Goal: Find specific page/section: Find specific page/section

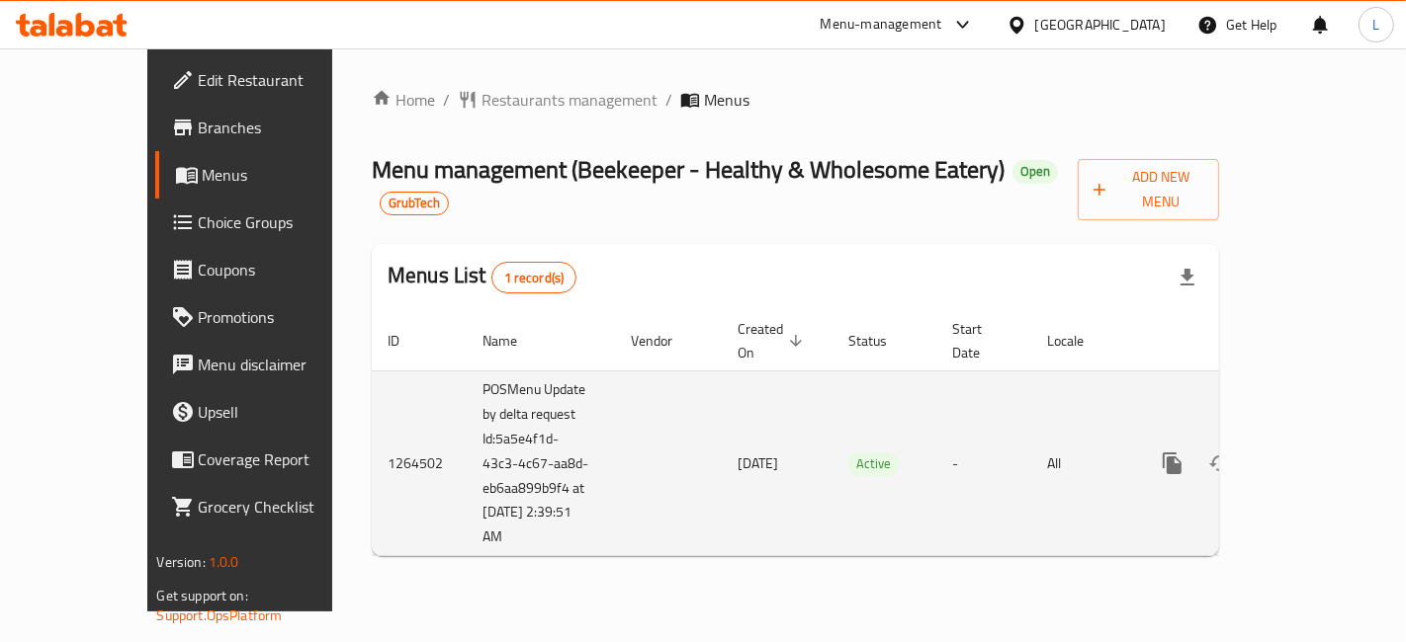
click at [1326, 452] on icon "enhanced table" at bounding box center [1315, 464] width 24 height 24
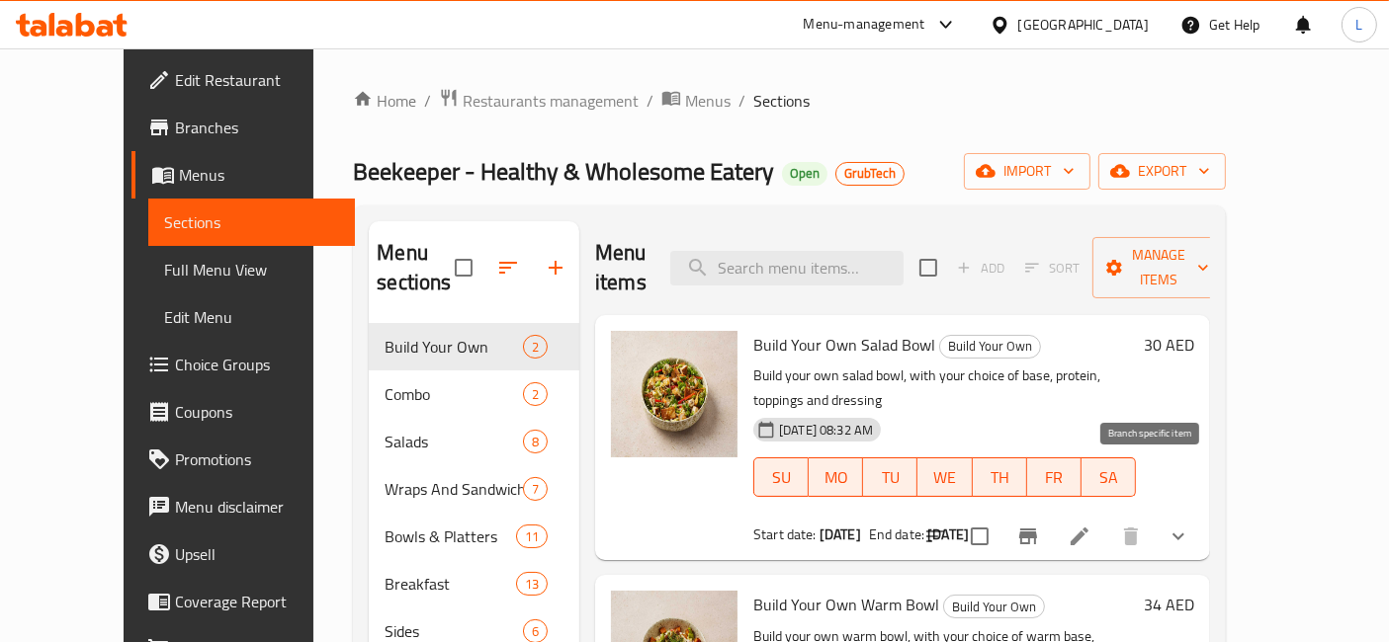
click at [1040, 525] on icon "Branch-specific-item" at bounding box center [1028, 537] width 24 height 24
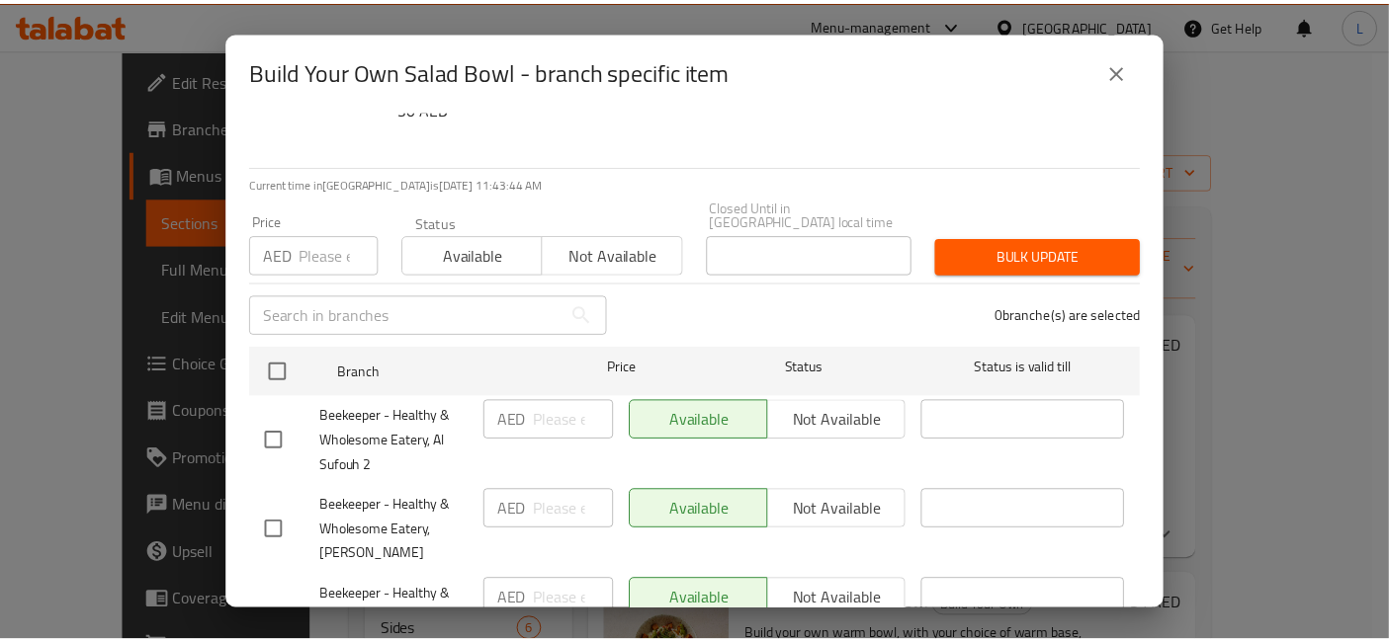
scroll to position [194, 0]
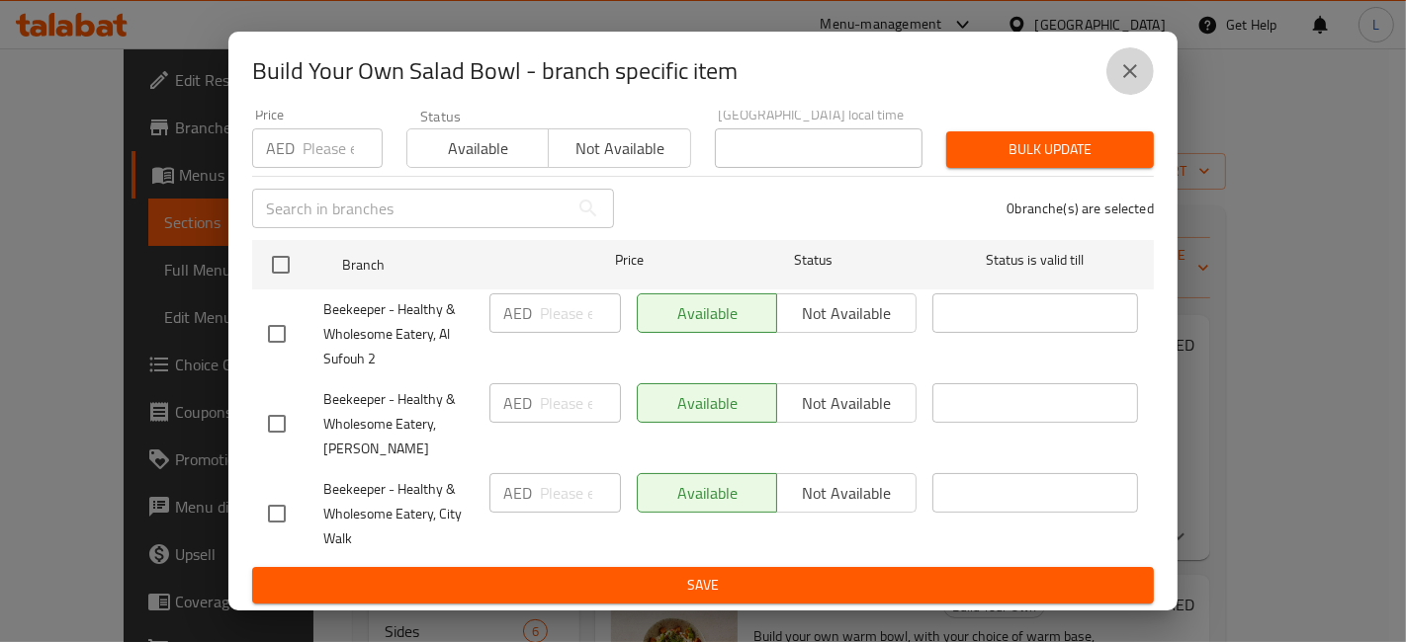
click at [1133, 67] on icon "close" at bounding box center [1130, 71] width 14 height 14
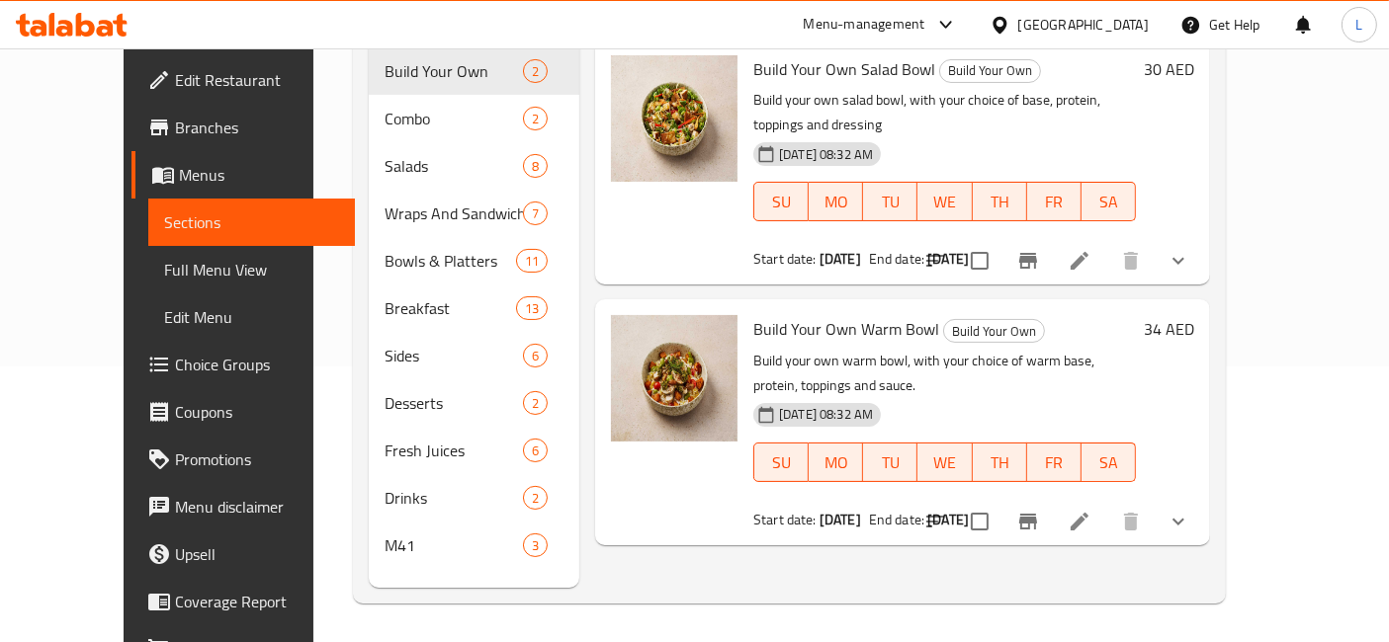
scroll to position [0, 0]
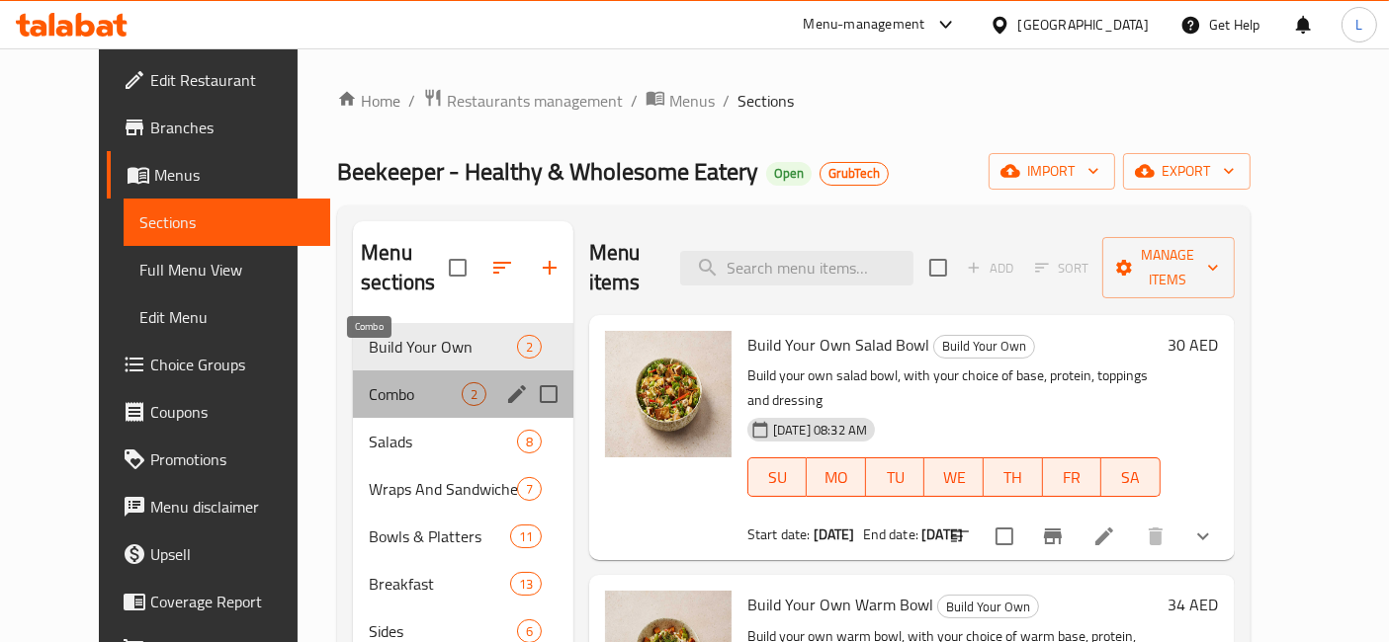
click at [369, 383] on span "Combo" at bounding box center [415, 395] width 93 height 24
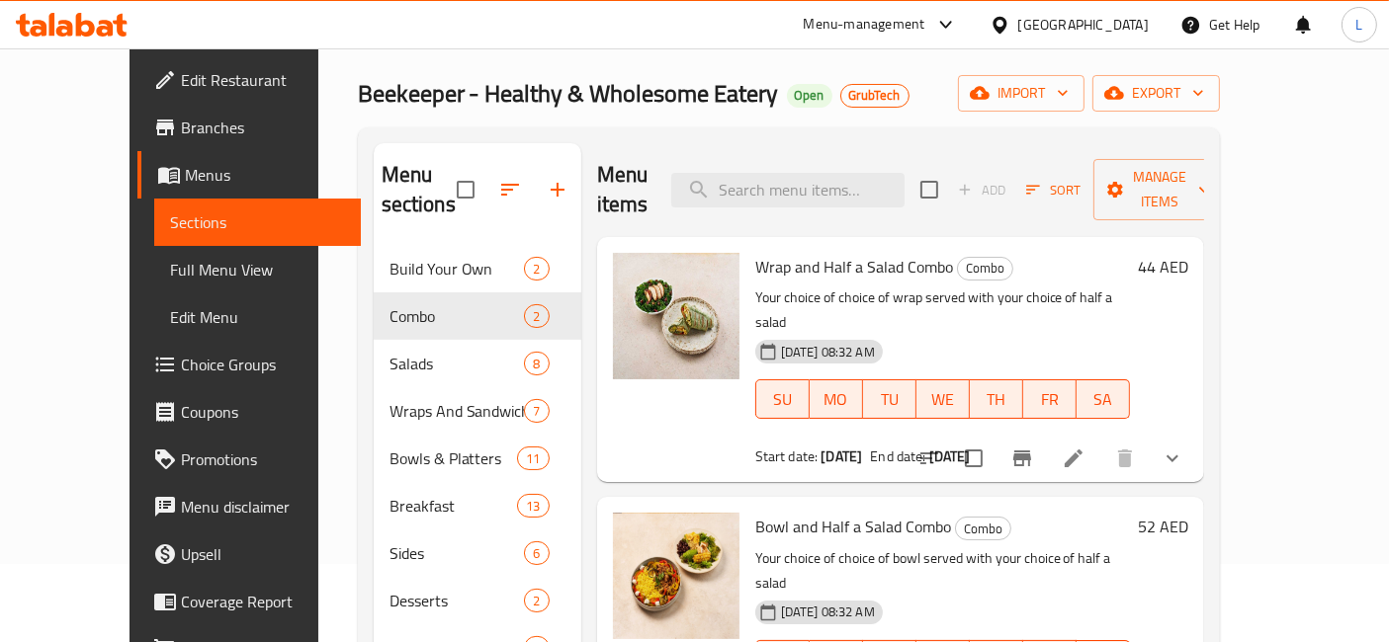
scroll to position [276, 0]
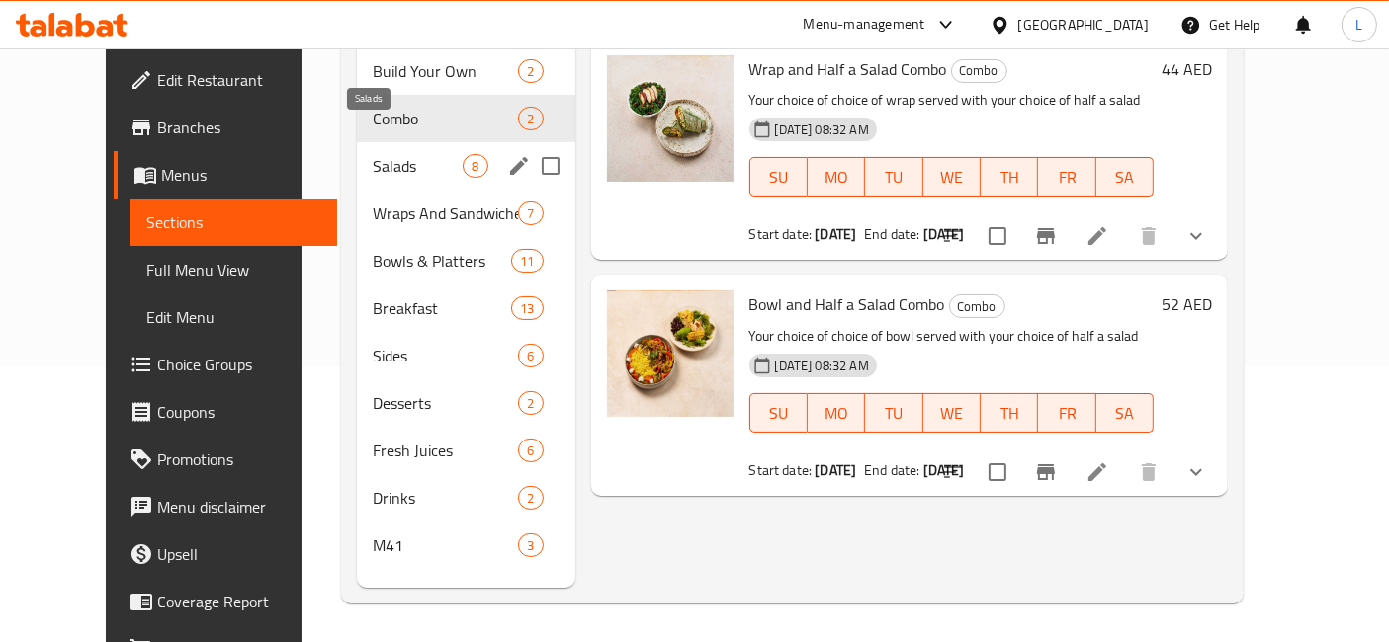
click at [373, 154] on span "Salads" at bounding box center [418, 166] width 90 height 24
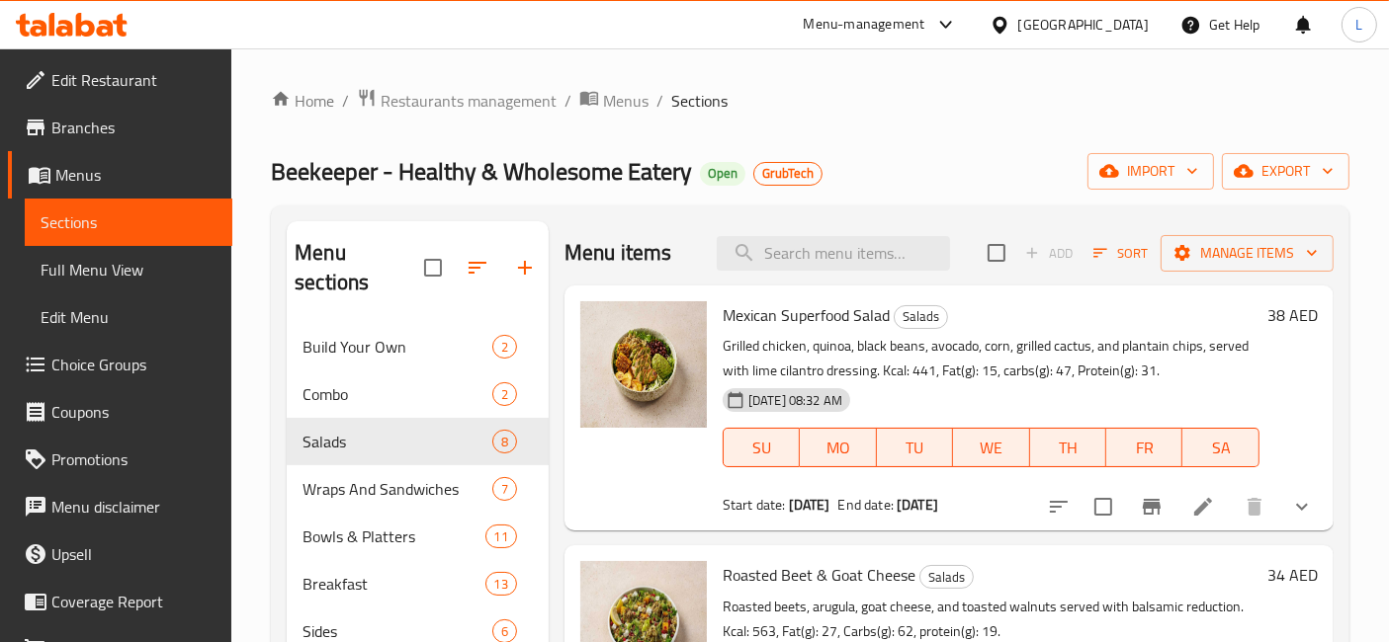
click at [74, 126] on span "Branches" at bounding box center [133, 128] width 165 height 24
